Goal: Communication & Community: Answer question/provide support

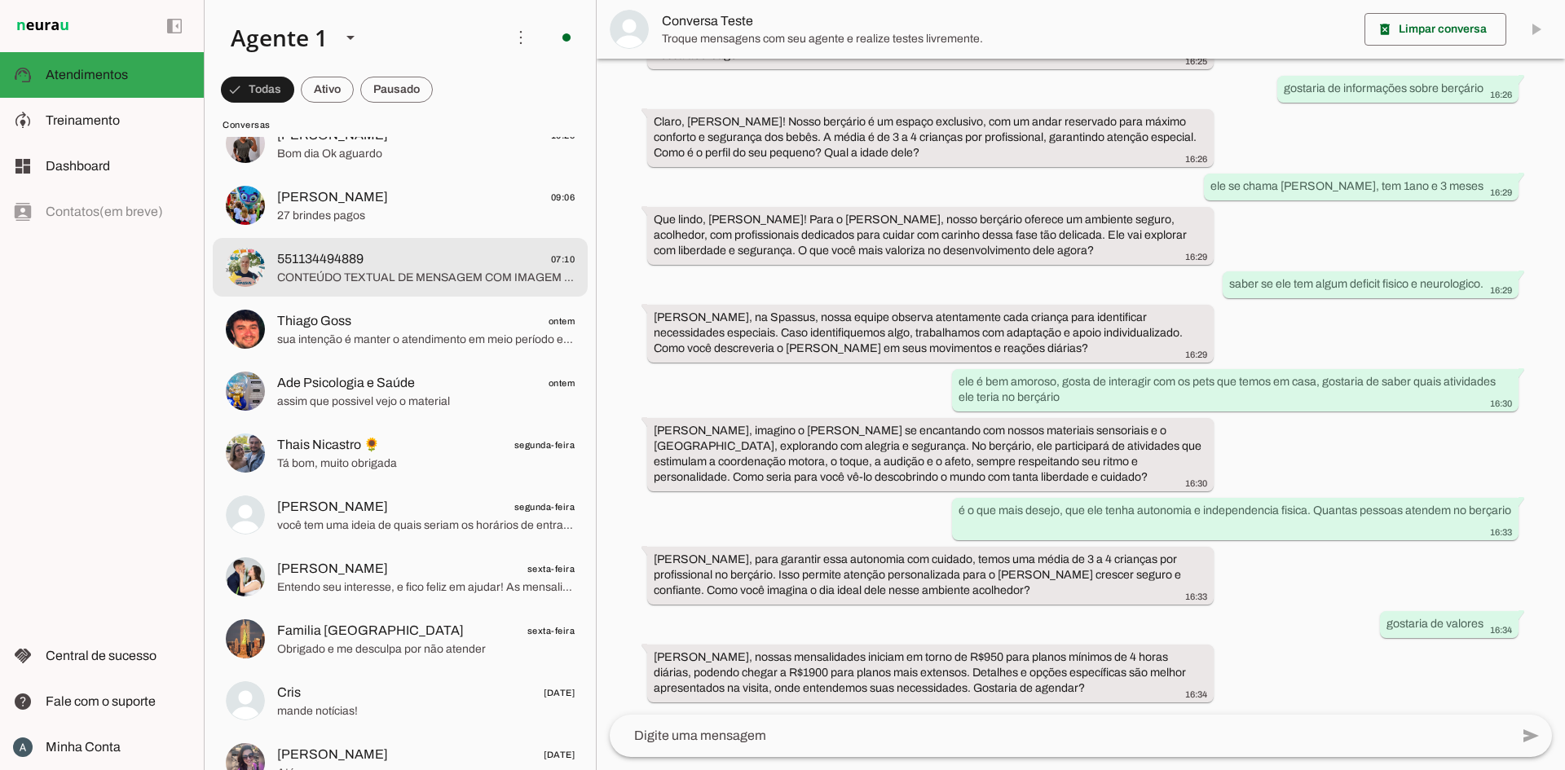
scroll to position [131, 0]
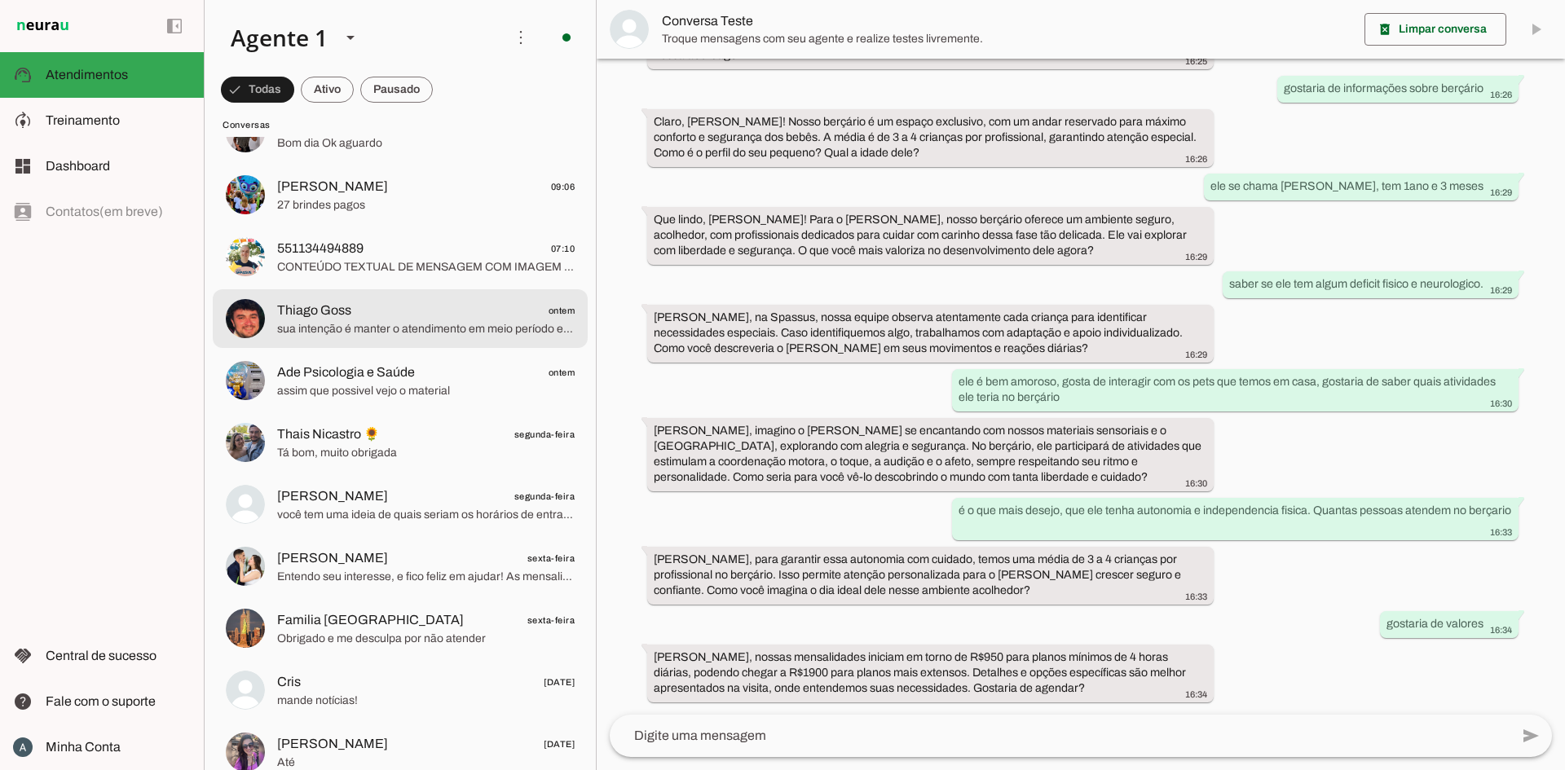
click at [323, 318] on span "Thiago Goss" at bounding box center [314, 311] width 74 height 20
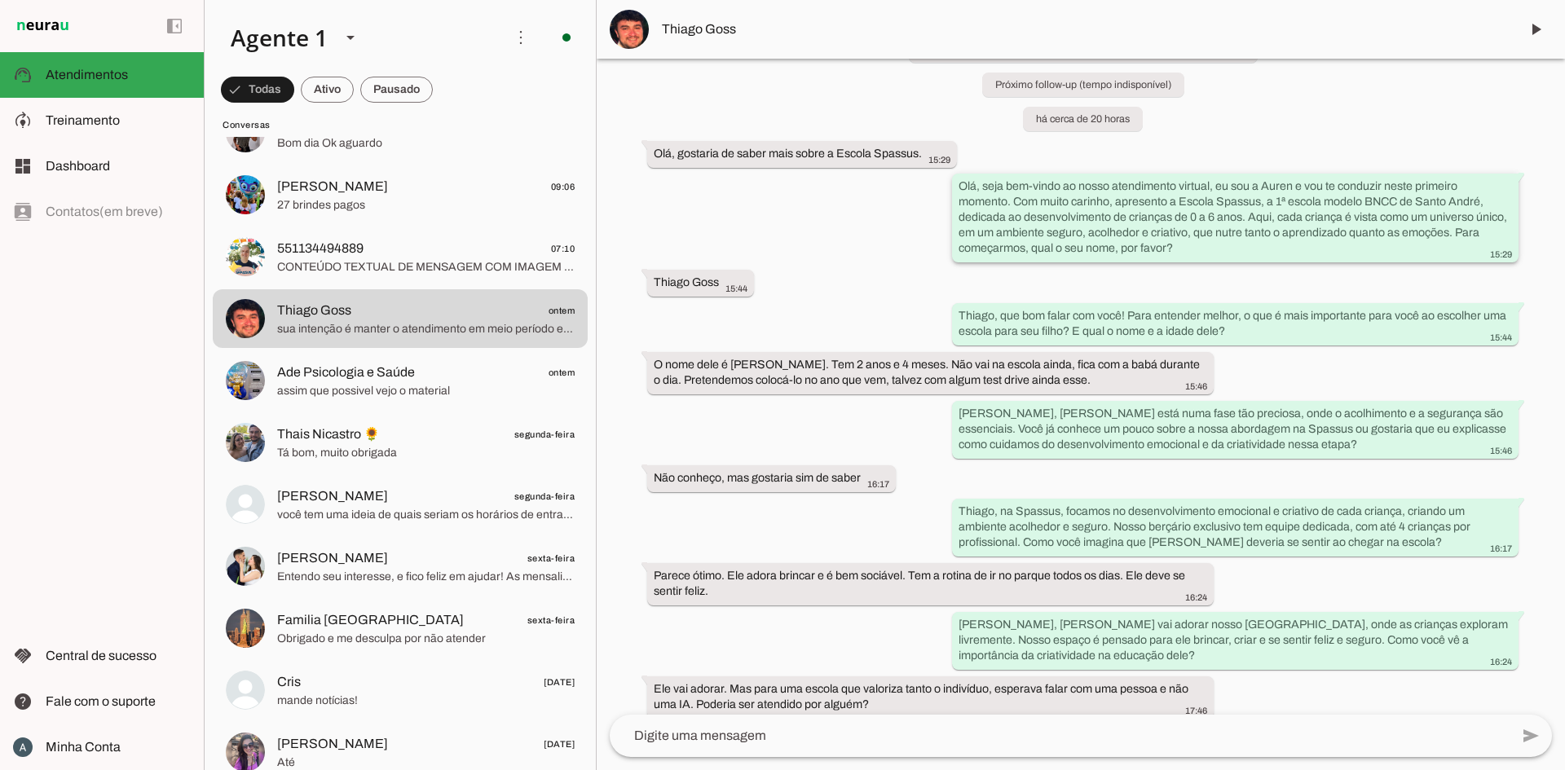
scroll to position [90, 0]
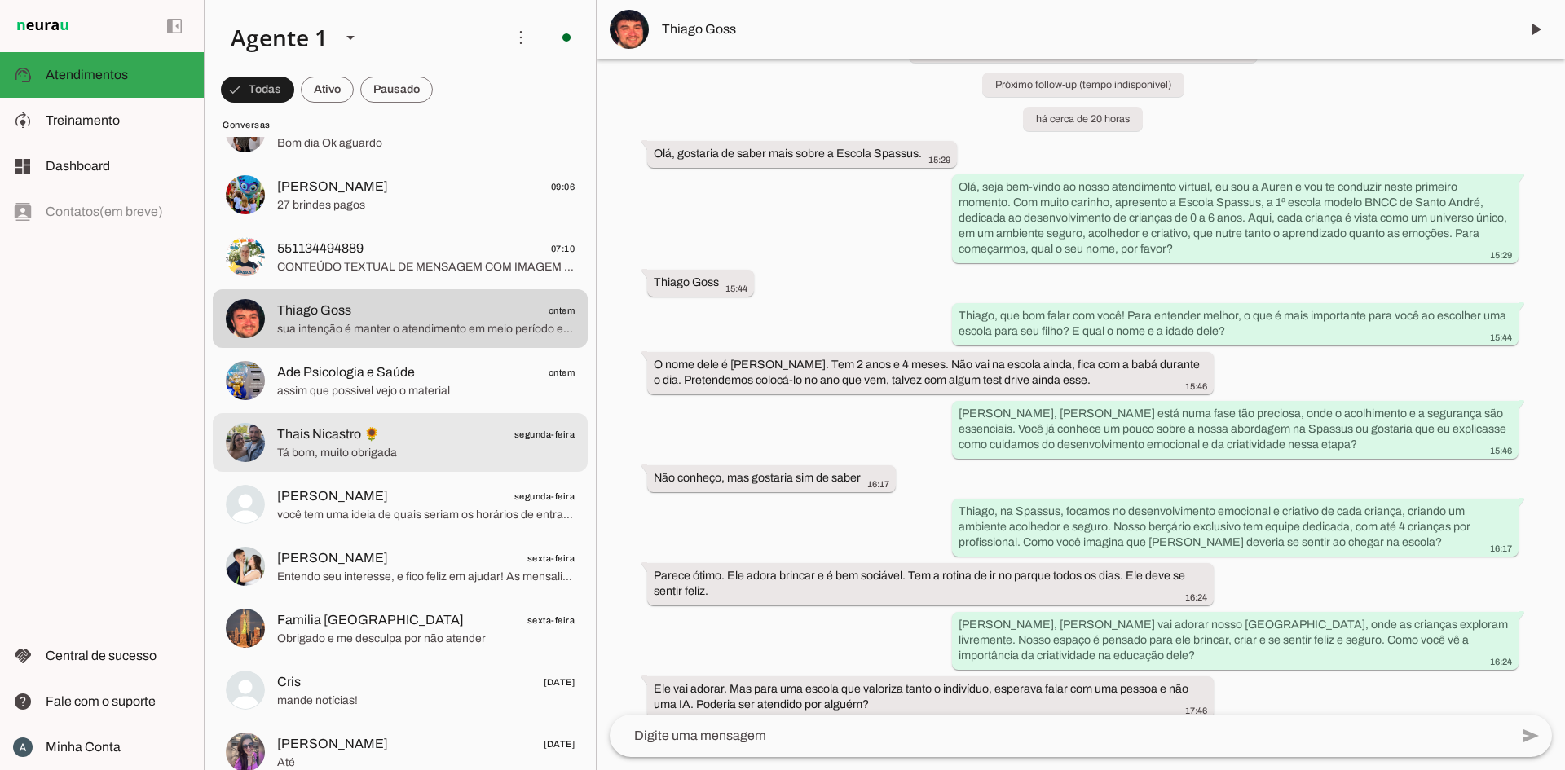
click at [333, 443] on span "Thais Nicastro 🌻" at bounding box center [328, 435] width 103 height 20
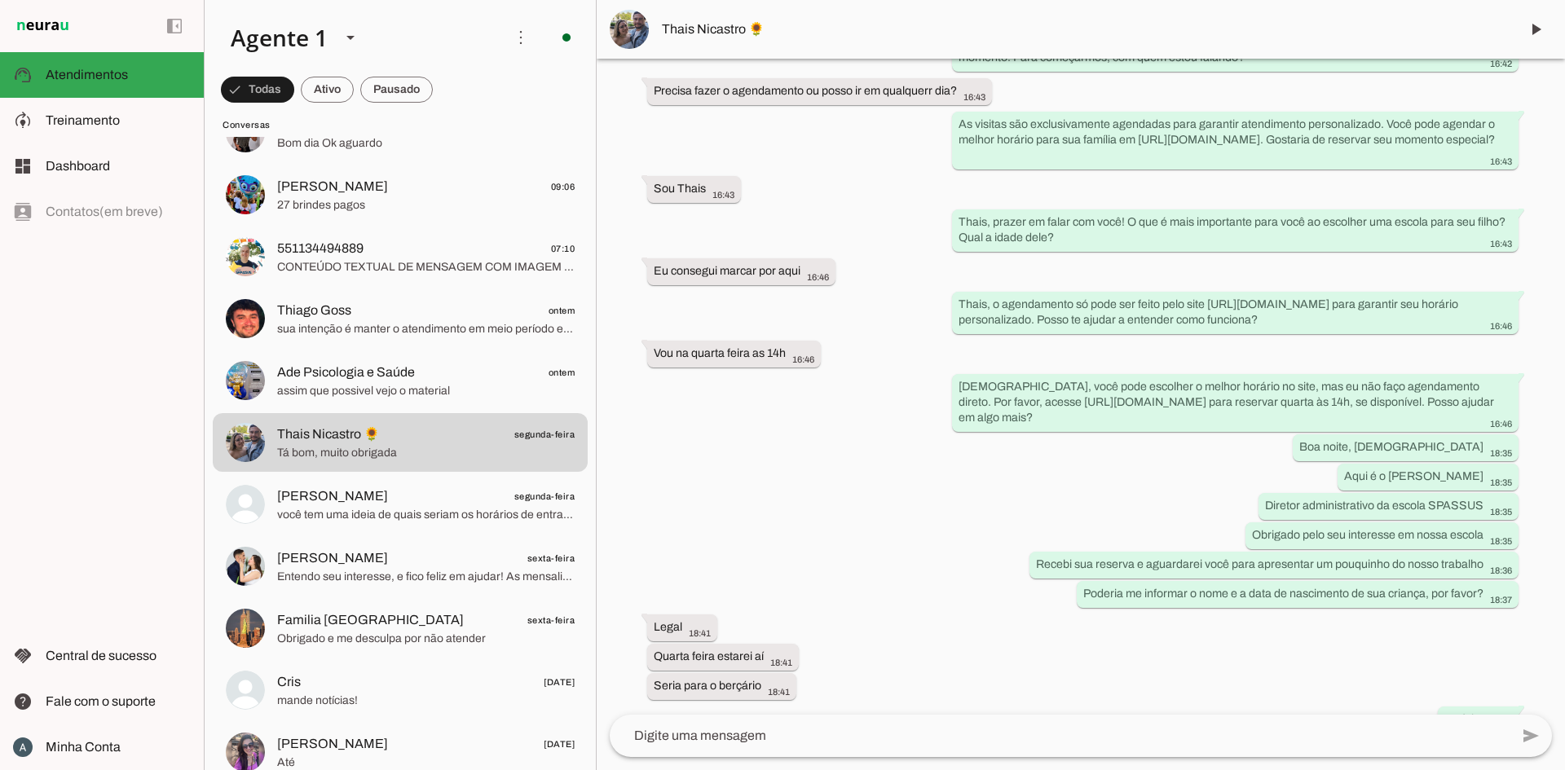
scroll to position [236, 0]
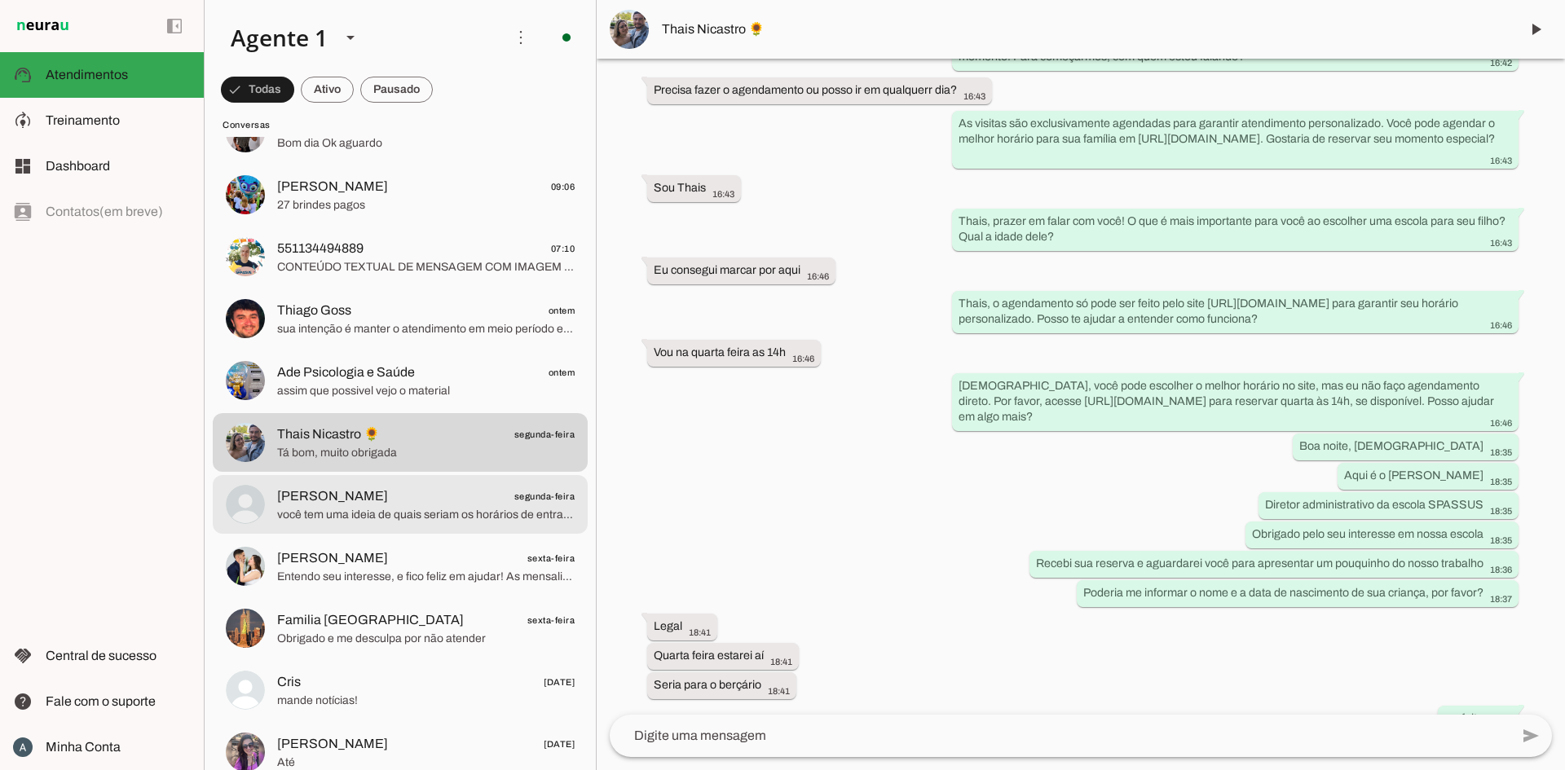
click at [421, 521] on span "você tem uma ideia de quais seriam os horários de entrada e saida do Theo na es…" at bounding box center [425, 515] width 297 height 16
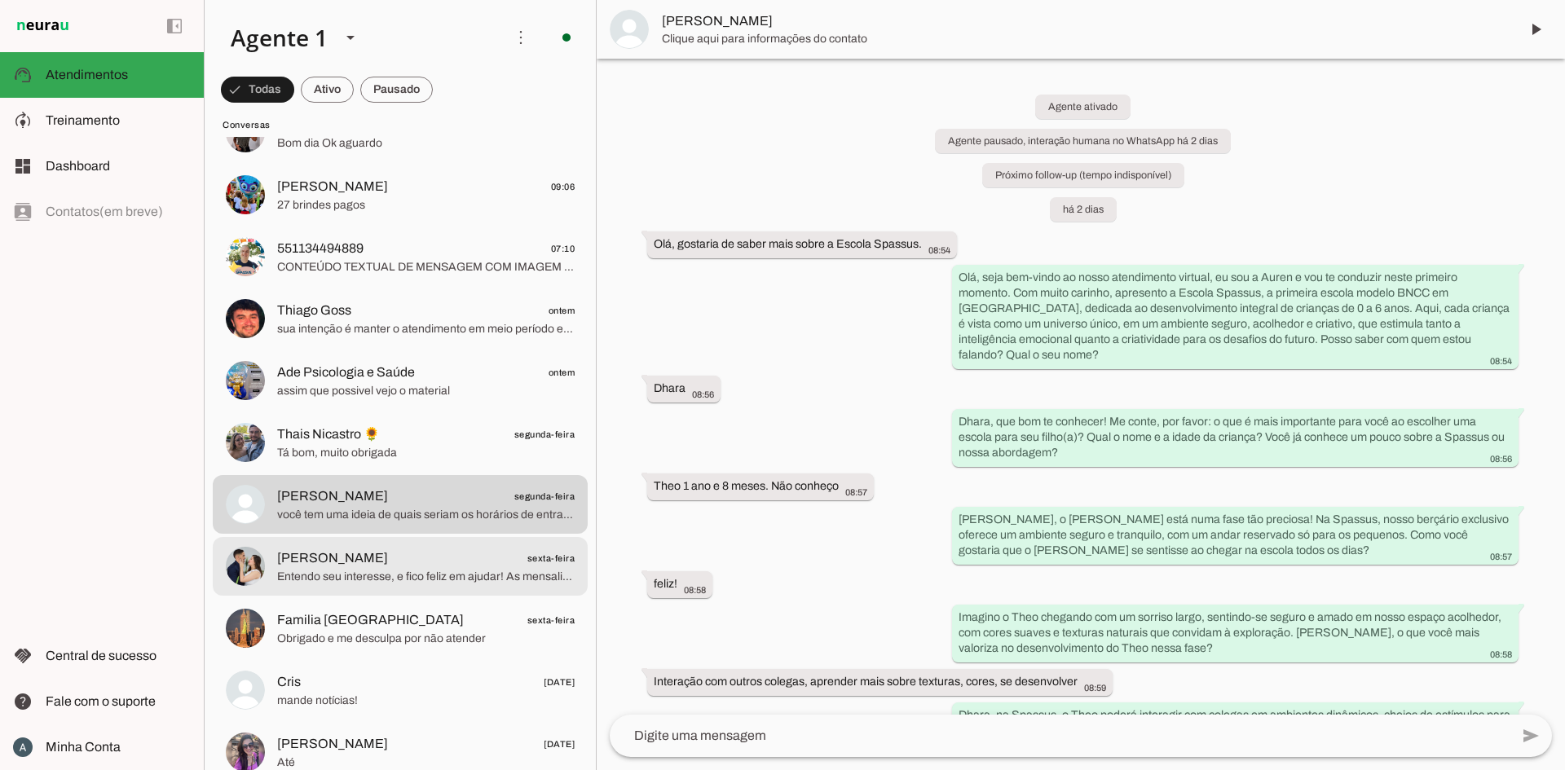
click at [429, 544] on md-item "[PERSON_NAME] sexta-feira Entendo seu interesse, e fico feliz em ajudar! As men…" at bounding box center [400, 566] width 375 height 59
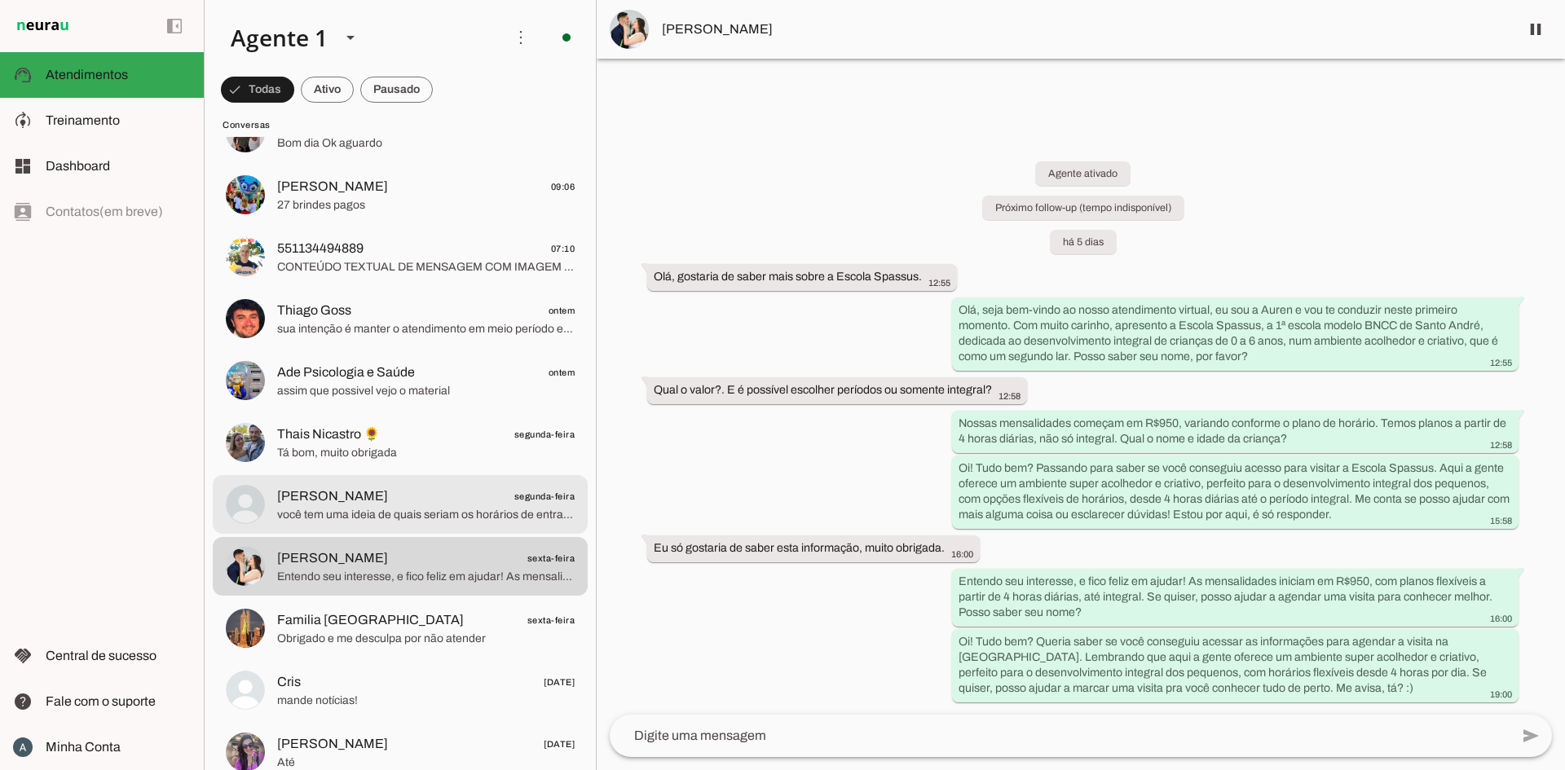
click at [328, 504] on span "[PERSON_NAME]" at bounding box center [332, 497] width 111 height 20
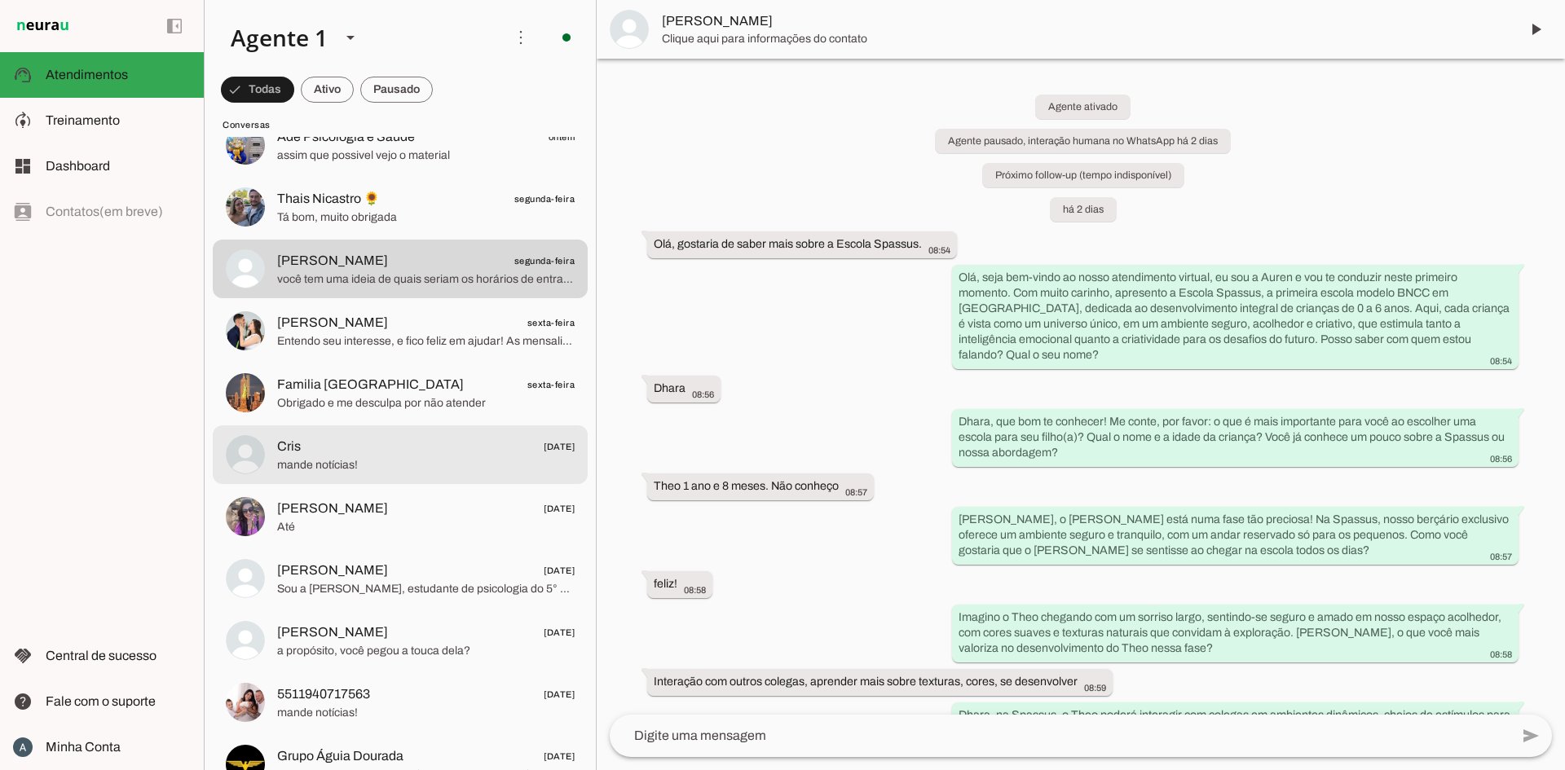
scroll to position [368, 0]
click at [362, 461] on span "mande notícias!" at bounding box center [425, 464] width 297 height 16
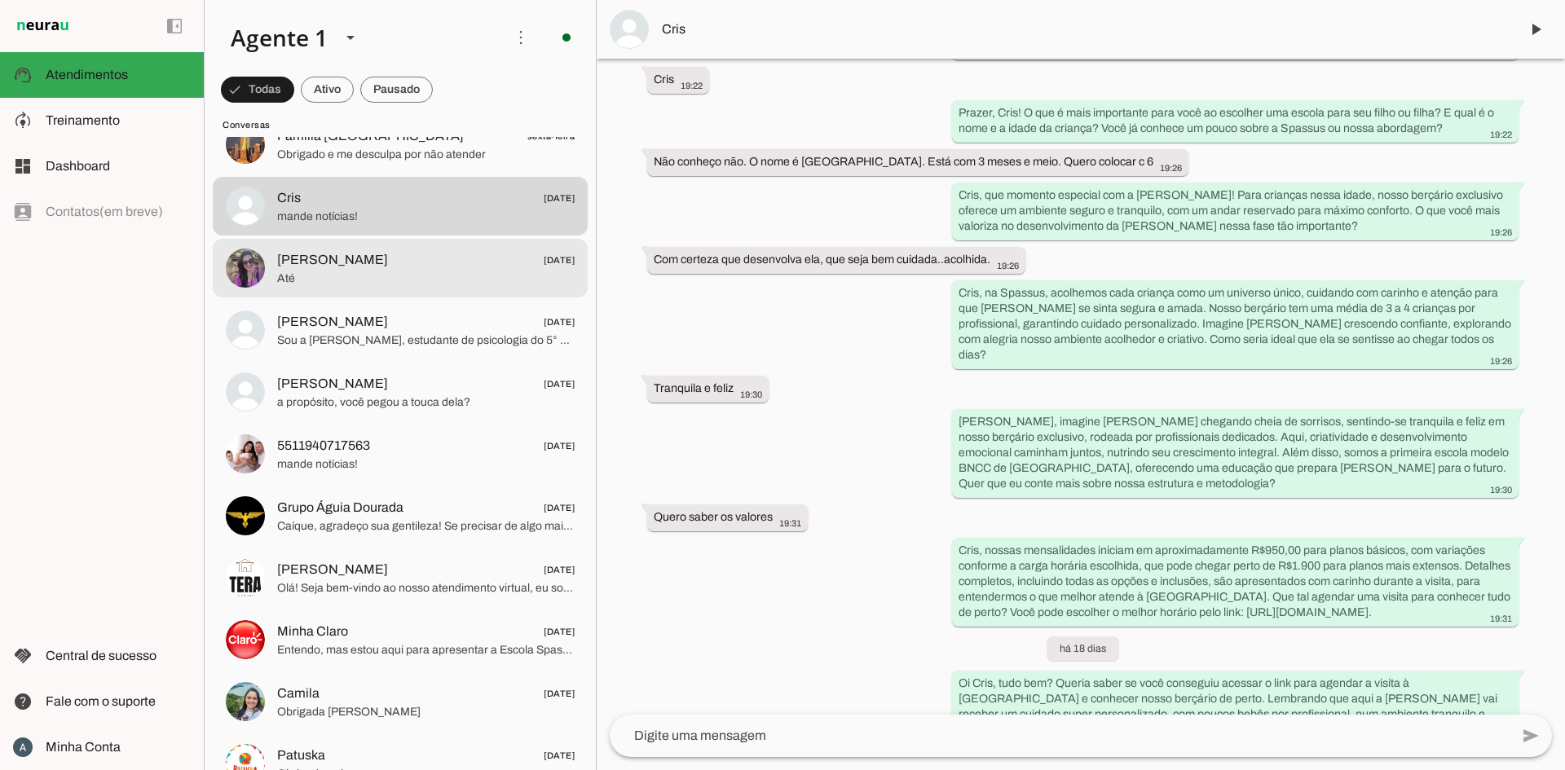
scroll to position [616, 0]
click at [394, 283] on span "Até" at bounding box center [425, 278] width 297 height 16
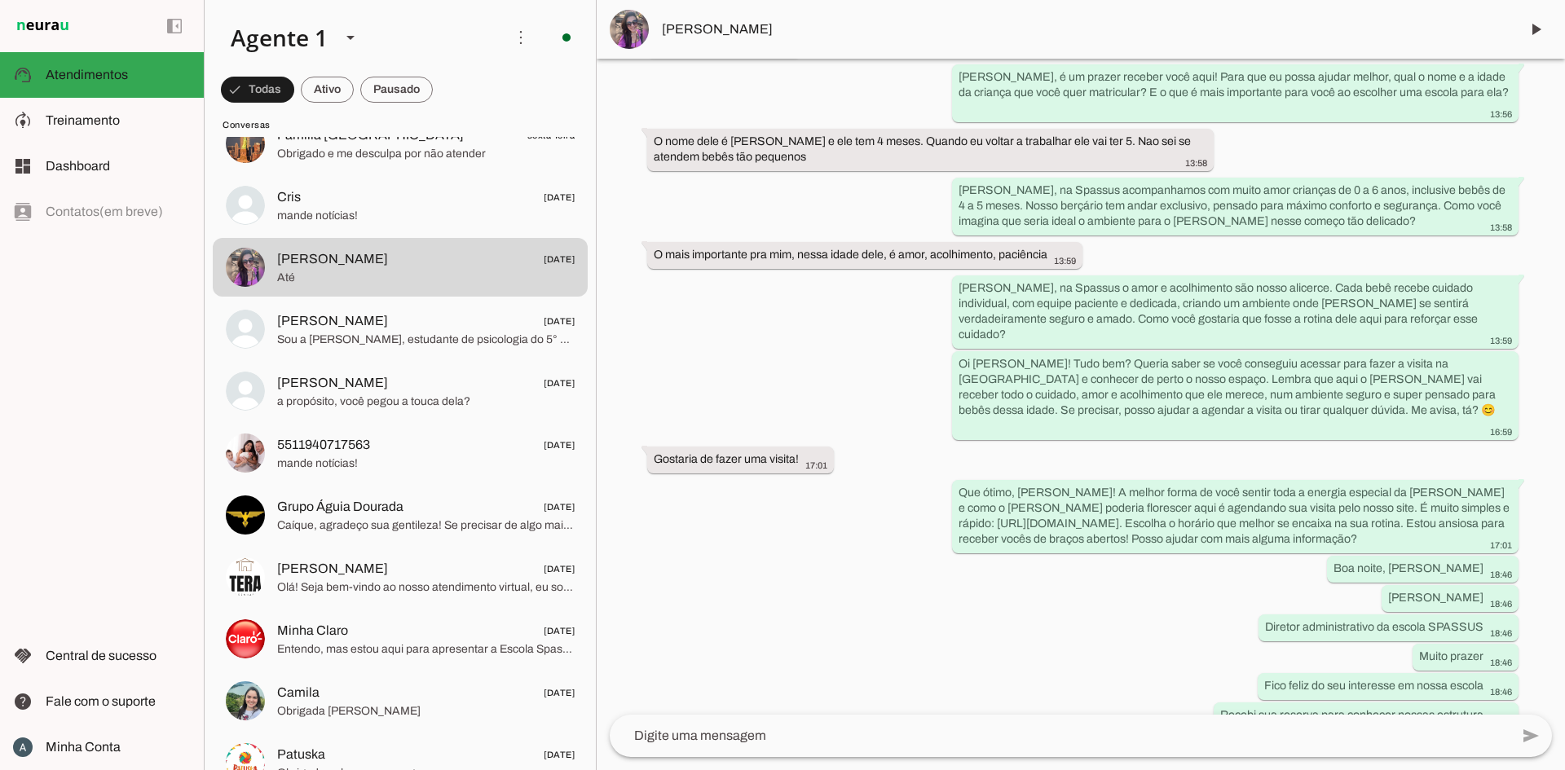
scroll to position [418, 0]
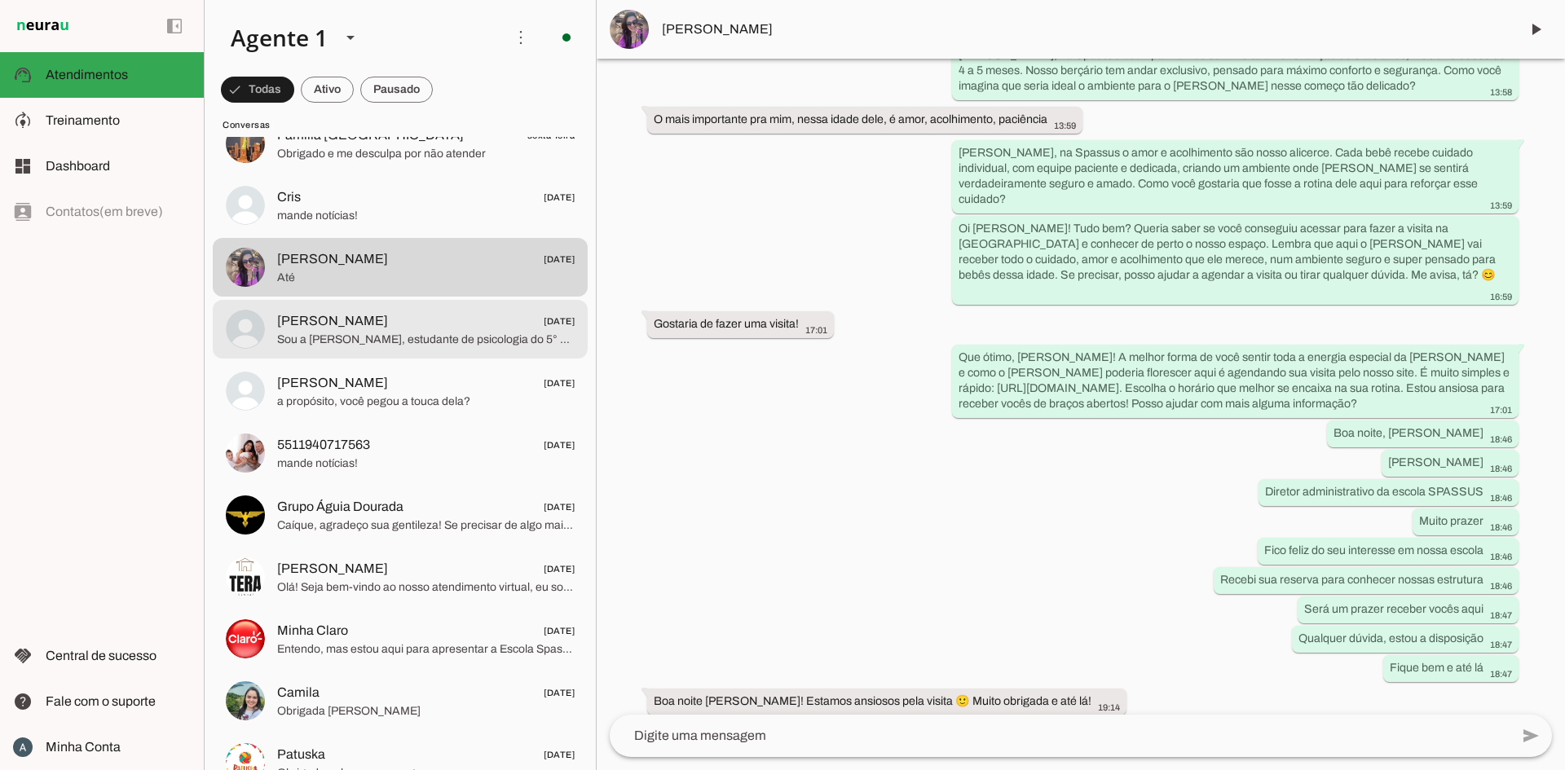
click at [397, 312] on span "[PERSON_NAME] [DATE]" at bounding box center [425, 321] width 297 height 20
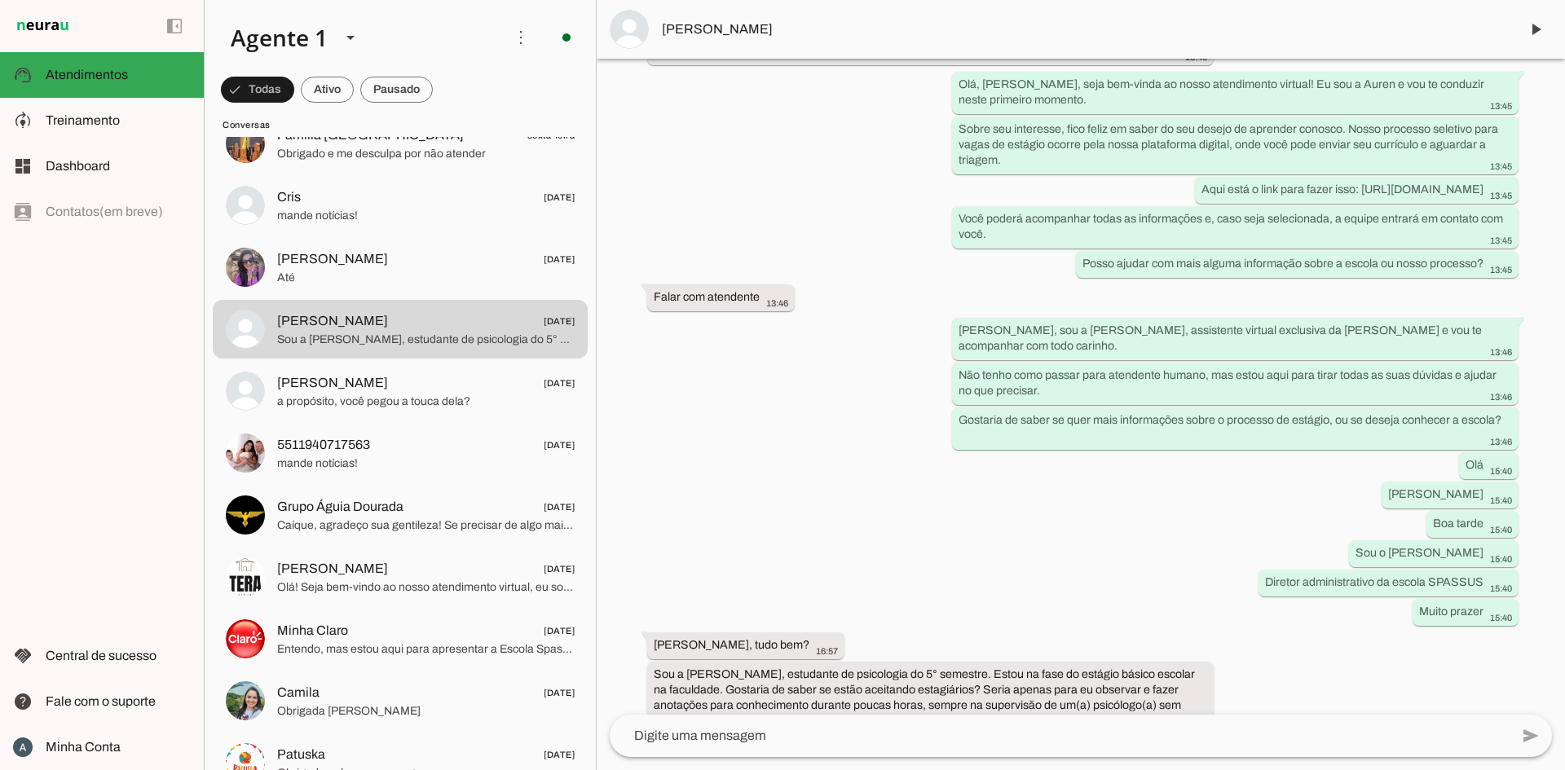
scroll to position [303, 0]
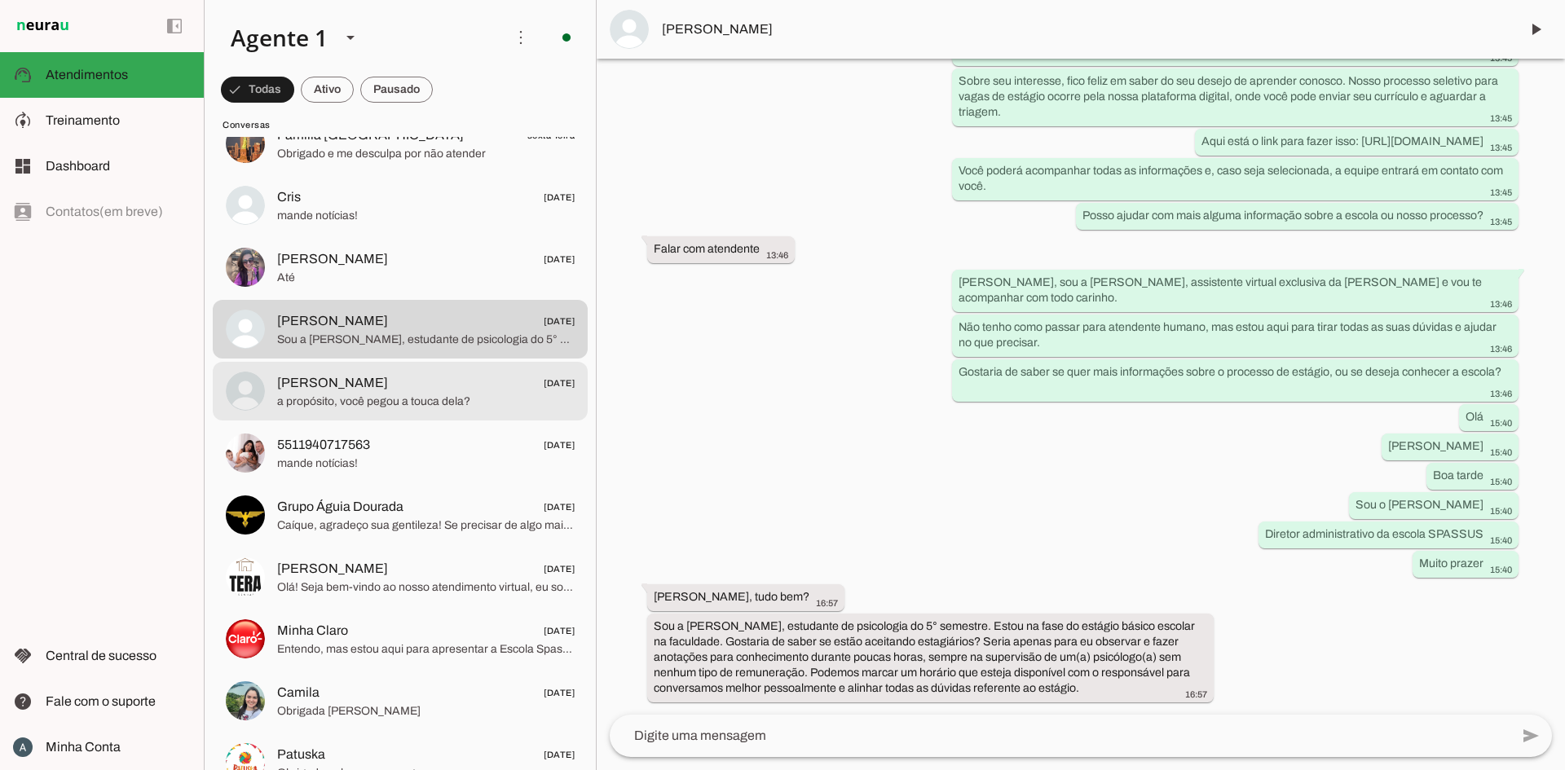
click at [376, 395] on span "a propósito, você pegou a touca dela?" at bounding box center [425, 402] width 297 height 16
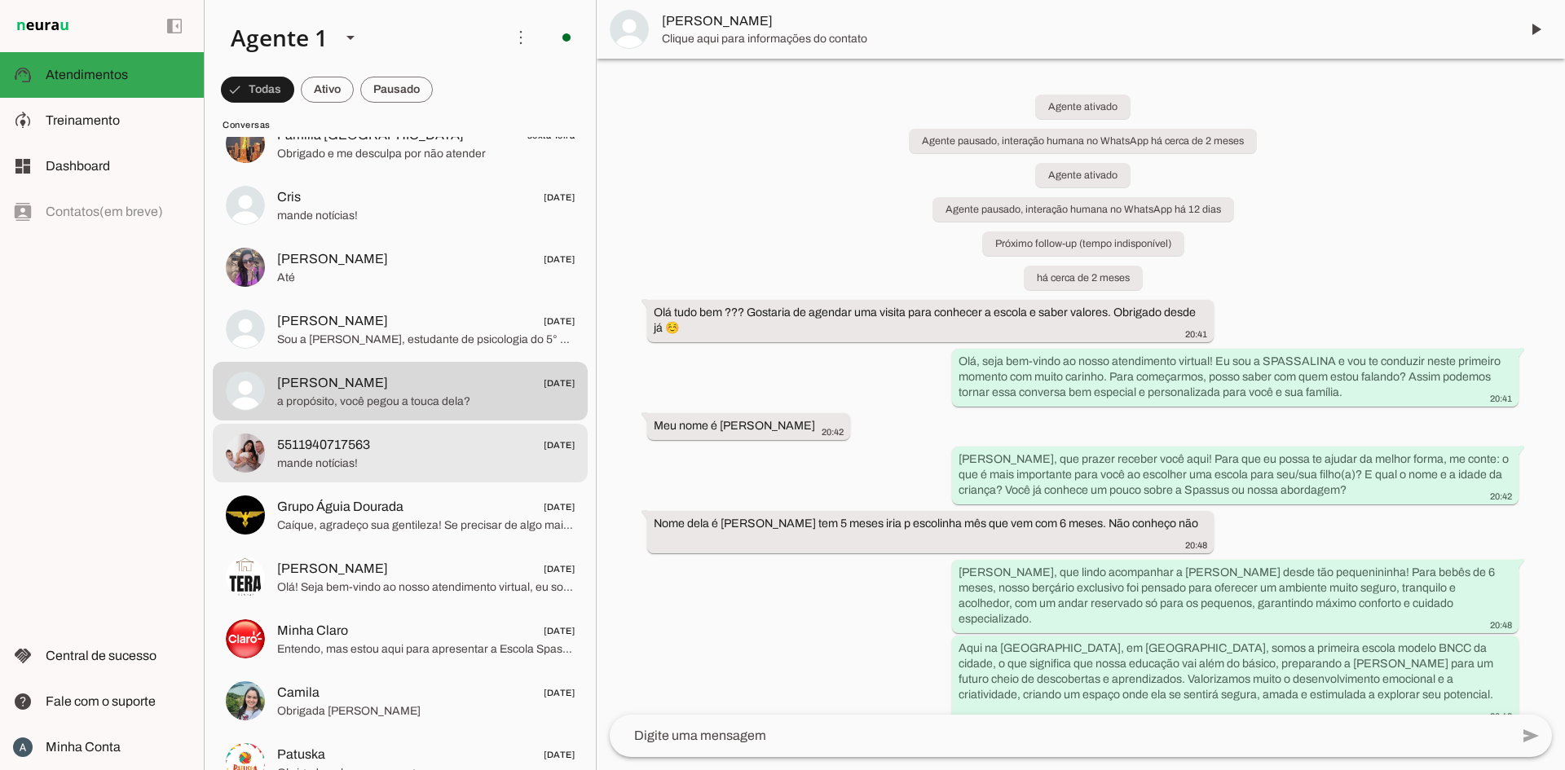
click at [386, 472] on div at bounding box center [425, 454] width 297 height 40
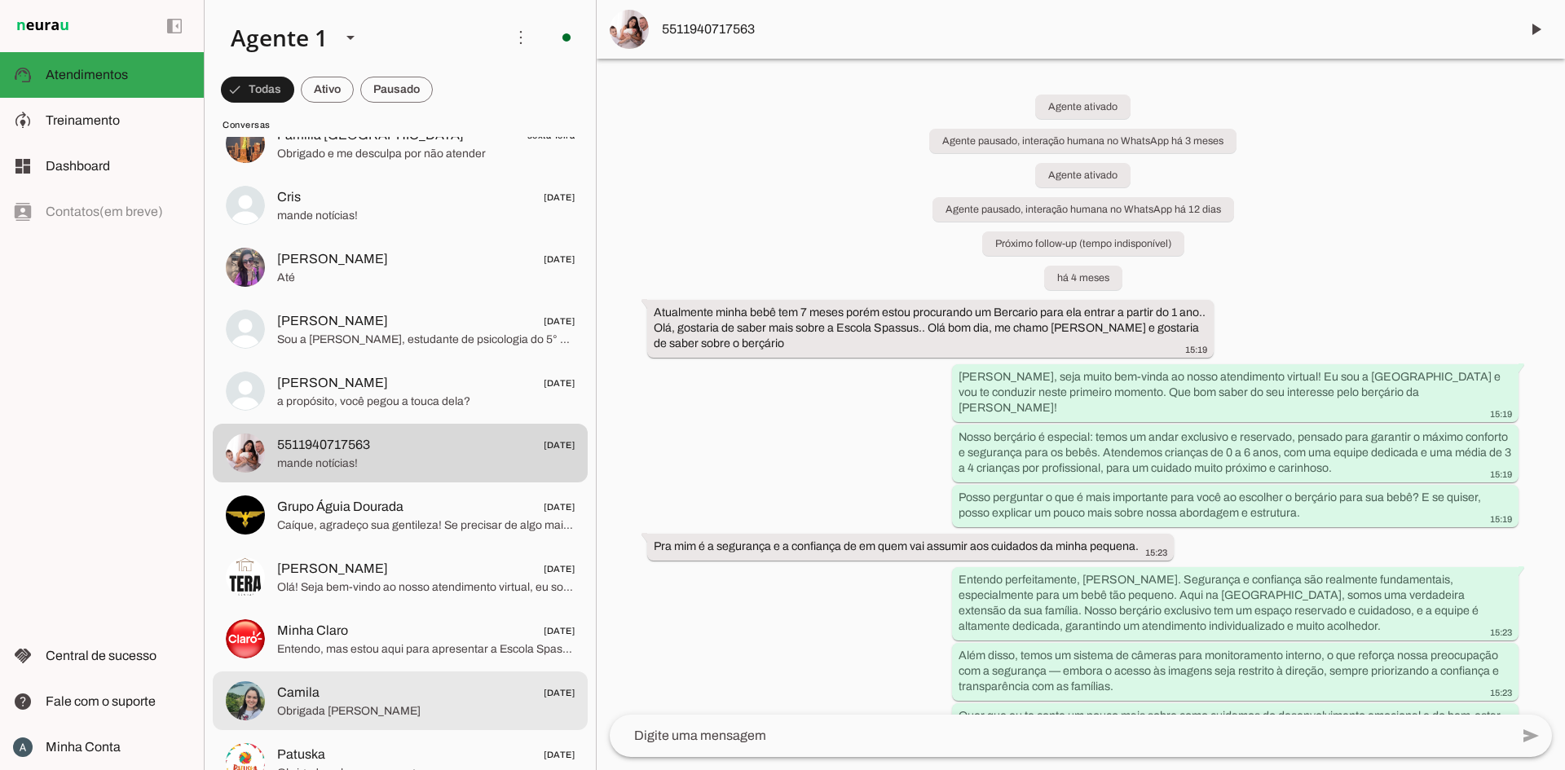
click at [350, 702] on span "Camila [DATE]" at bounding box center [425, 693] width 297 height 20
